Goal: Navigation & Orientation: Find specific page/section

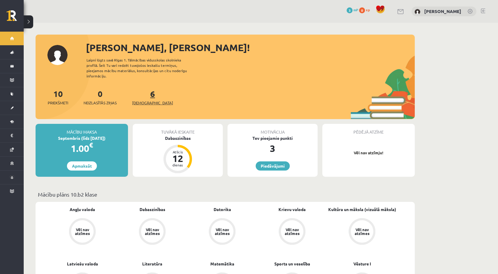
click at [145, 100] on span "[DEMOGRAPHIC_DATA]" at bounding box center [152, 103] width 41 height 6
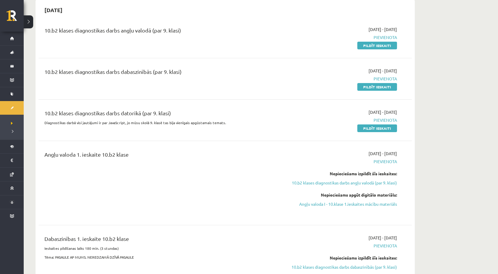
scroll to position [66, 0]
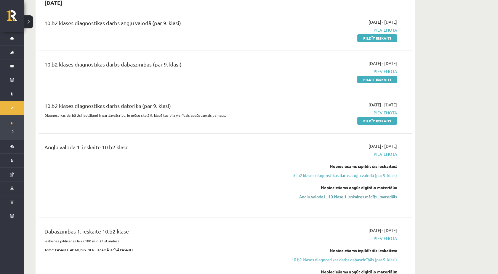
click at [384, 194] on link "Angļu valoda I - 10.klase 1.ieskaites mācību materiāls" at bounding box center [341, 197] width 112 height 6
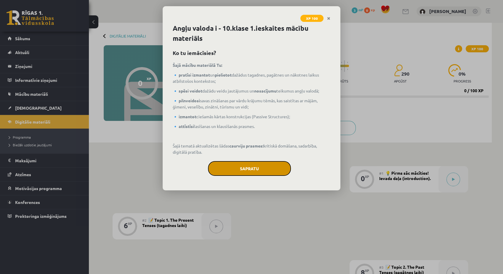
click at [254, 164] on button "Sapratu" at bounding box center [249, 168] width 83 height 15
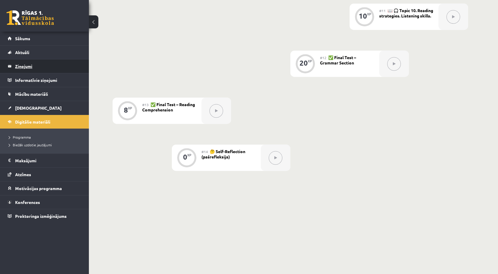
scroll to position [634, 0]
click at [28, 121] on span "Digitālie materiāli" at bounding box center [32, 121] width 35 height 5
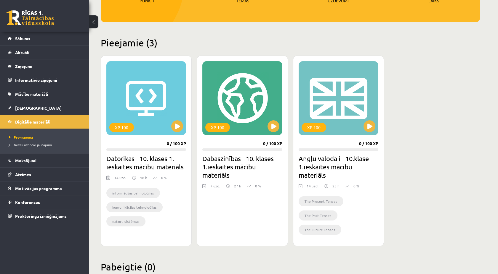
scroll to position [130, 0]
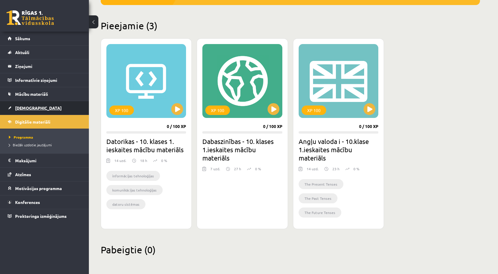
click at [21, 109] on span "[DEMOGRAPHIC_DATA]" at bounding box center [38, 107] width 46 height 5
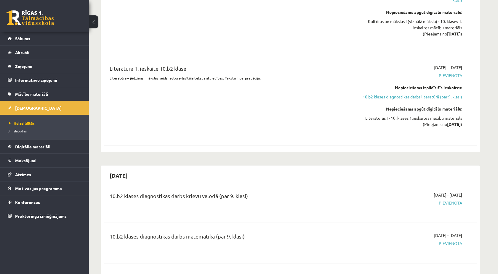
scroll to position [691, 0]
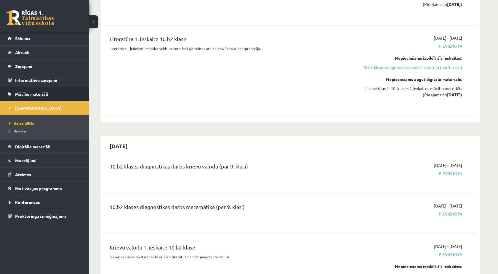
click at [23, 95] on span "Mācību materiāli" at bounding box center [31, 93] width 33 height 5
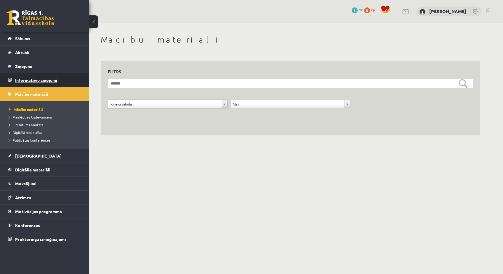
click at [29, 82] on legend "Informatīvie ziņojumi 0" at bounding box center [48, 80] width 66 height 14
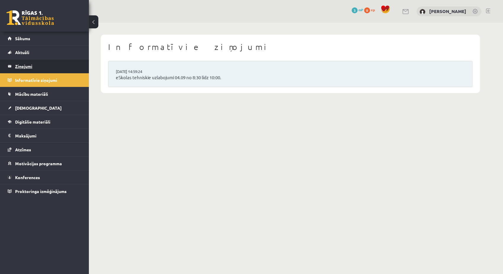
click at [34, 65] on legend "Ziņojumi 0" at bounding box center [48, 66] width 66 height 14
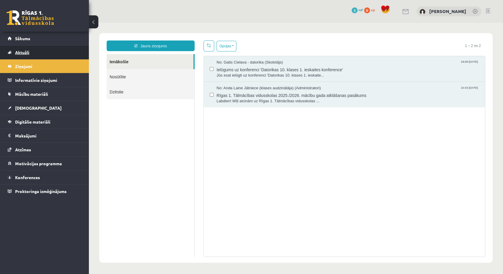
click at [21, 55] on link "Aktuāli" at bounding box center [45, 53] width 74 height 14
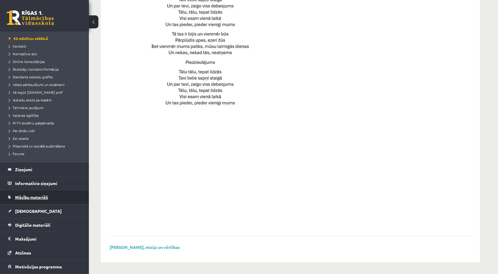
scroll to position [33, 0]
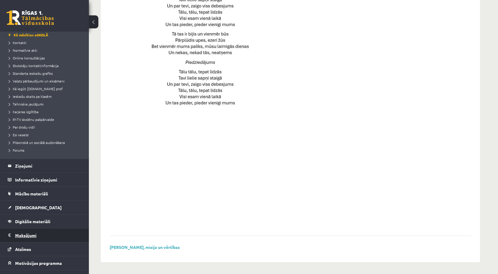
click at [20, 237] on legend "Maksājumi 0" at bounding box center [48, 236] width 66 height 14
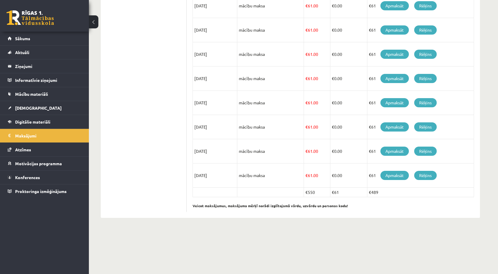
scroll to position [135, 0]
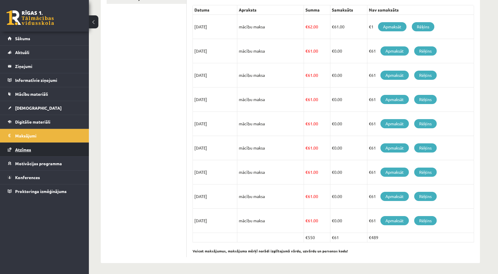
click at [31, 152] on link "Atzīmes" at bounding box center [45, 150] width 74 height 14
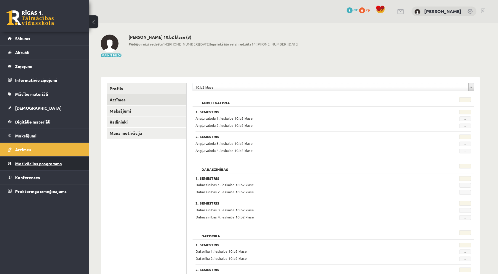
click at [24, 166] on link "Motivācijas programma" at bounding box center [45, 164] width 74 height 14
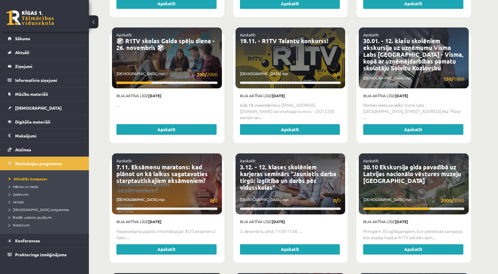
scroll to position [493, 0]
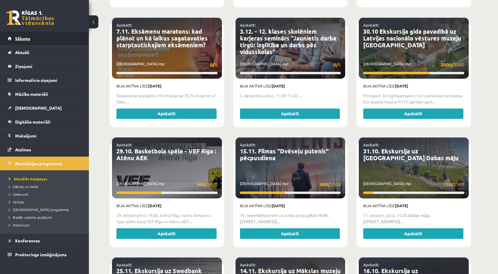
click at [12, 33] on link "Sākums" at bounding box center [45, 39] width 74 height 14
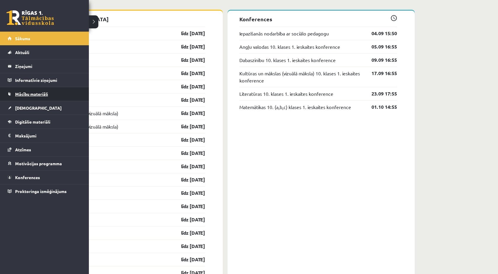
scroll to position [493, 0]
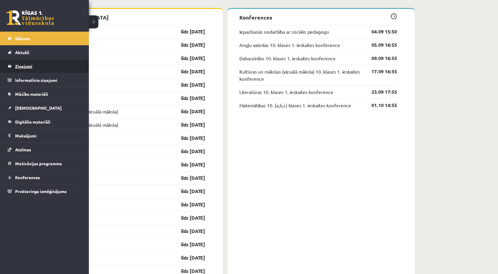
click at [24, 71] on legend "Ziņojumi 0" at bounding box center [48, 66] width 66 height 14
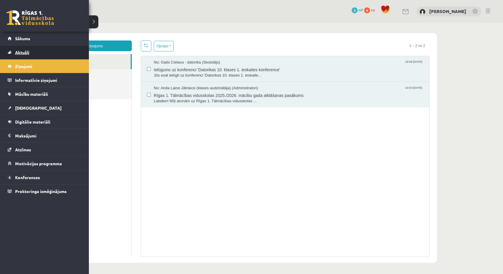
click at [40, 51] on link "Aktuāli" at bounding box center [45, 53] width 74 height 14
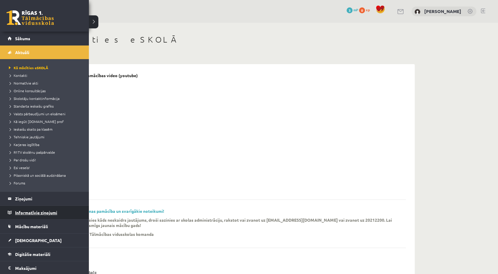
click at [32, 213] on legend "Informatīvie ziņojumi 0" at bounding box center [48, 213] width 66 height 14
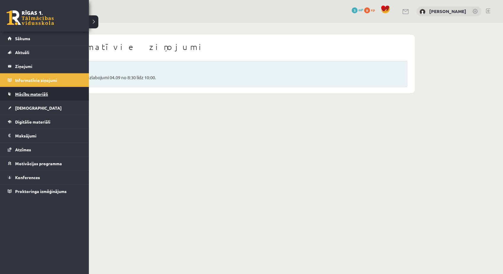
click at [17, 96] on link "Mācību materiāli" at bounding box center [45, 94] width 74 height 14
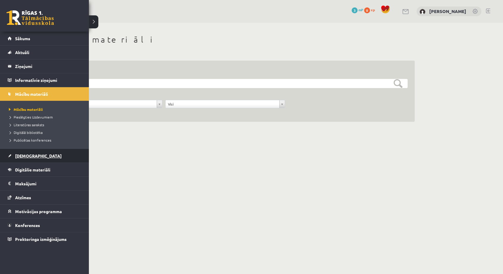
click at [48, 151] on link "[DEMOGRAPHIC_DATA]" at bounding box center [45, 156] width 74 height 14
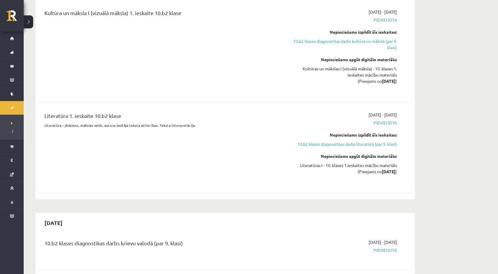
scroll to position [658, 0]
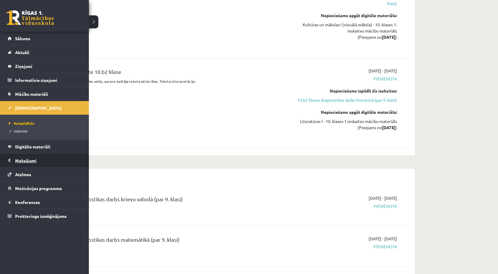
click at [33, 159] on legend "Maksājumi 0" at bounding box center [48, 161] width 66 height 14
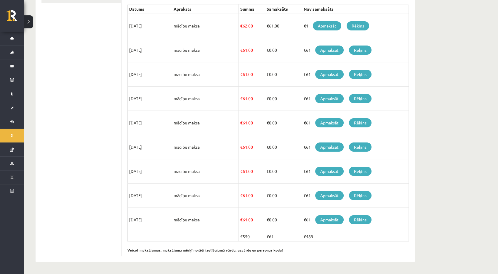
scroll to position [135, 0]
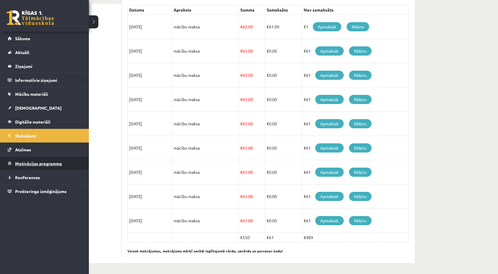
click at [24, 165] on span "Motivācijas programma" at bounding box center [38, 163] width 47 height 5
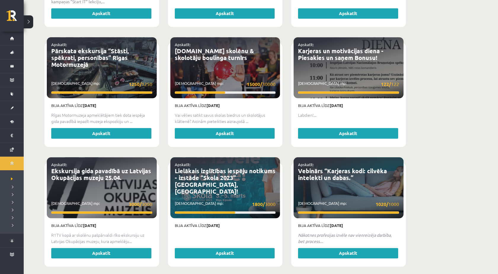
scroll to position [1076, 0]
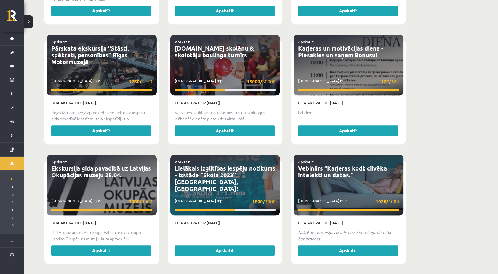
drag, startPoint x: 502, startPoint y: 84, endPoint x: 457, endPoint y: 46, distance: 59.2
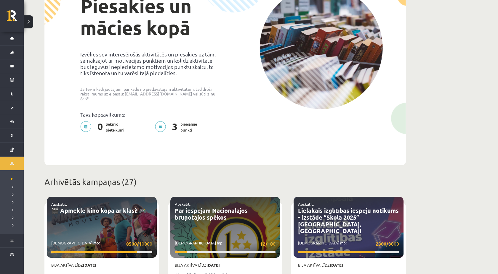
scroll to position [122, 0]
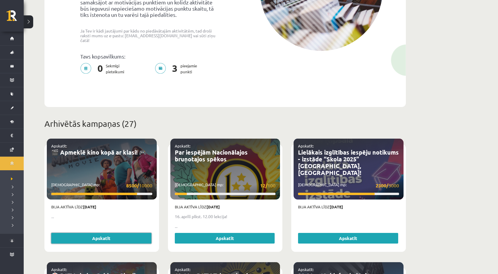
click at [118, 233] on link "Apskatīt" at bounding box center [101, 238] width 100 height 11
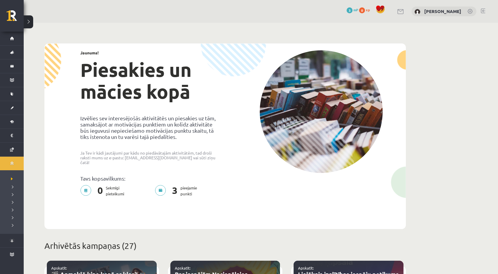
scroll to position [122, 0]
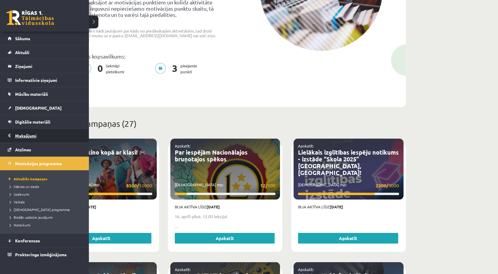
click at [20, 133] on legend "Maksājumi 0" at bounding box center [48, 136] width 66 height 14
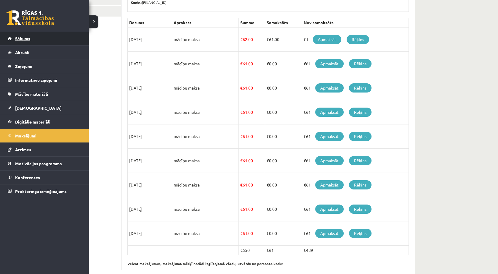
click at [16, 34] on link "Sākums" at bounding box center [45, 39] width 74 height 14
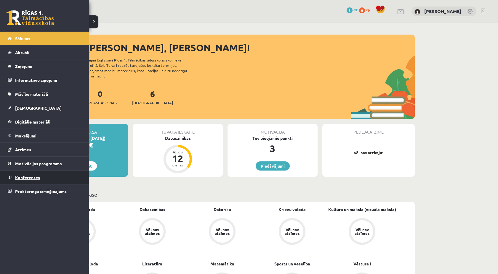
click at [17, 174] on link "Konferences" at bounding box center [45, 178] width 74 height 14
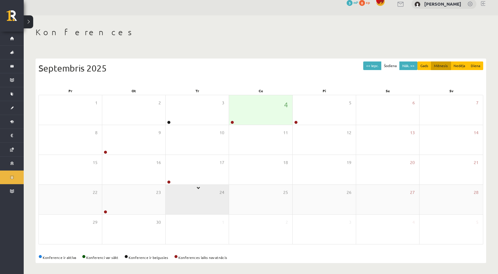
scroll to position [8, 0]
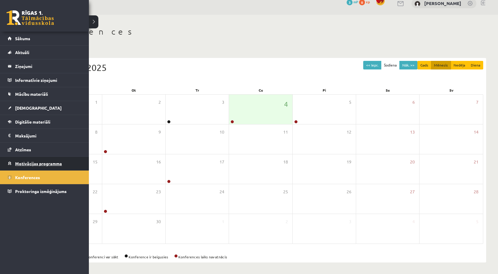
click at [27, 158] on link "Motivācijas programma" at bounding box center [45, 164] width 74 height 14
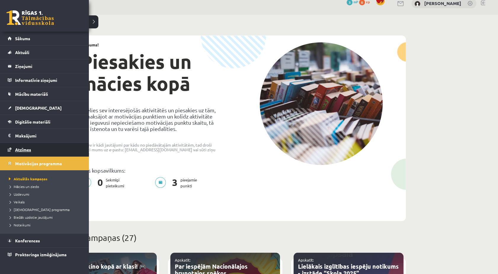
click at [14, 144] on link "Atzīmes" at bounding box center [45, 150] width 74 height 14
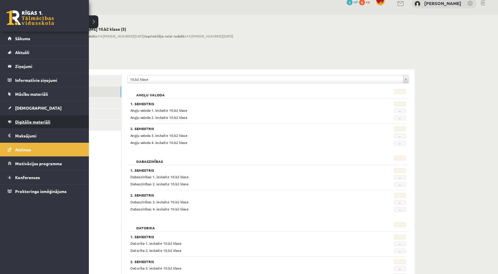
click at [28, 124] on span "Digitālie materiāli" at bounding box center [32, 121] width 35 height 5
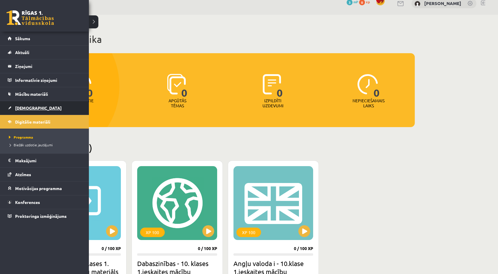
click at [19, 105] on span "[DEMOGRAPHIC_DATA]" at bounding box center [38, 107] width 46 height 5
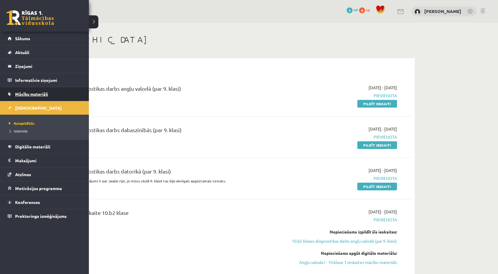
click at [16, 100] on link "Mācību materiāli" at bounding box center [45, 94] width 74 height 14
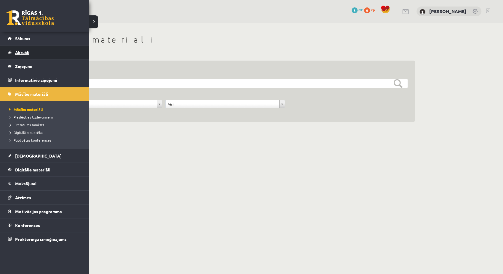
click at [24, 51] on span "Aktuāli" at bounding box center [22, 52] width 14 height 5
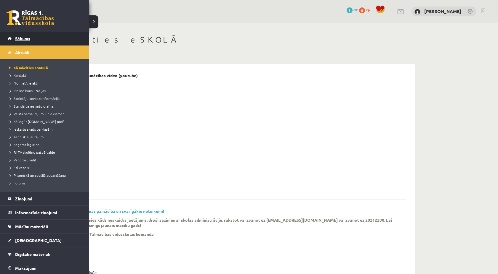
click at [12, 39] on link "Sākums" at bounding box center [45, 39] width 74 height 14
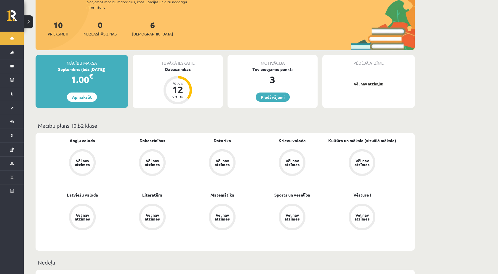
scroll to position [66, 0]
